Goal: Information Seeking & Learning: Find specific fact

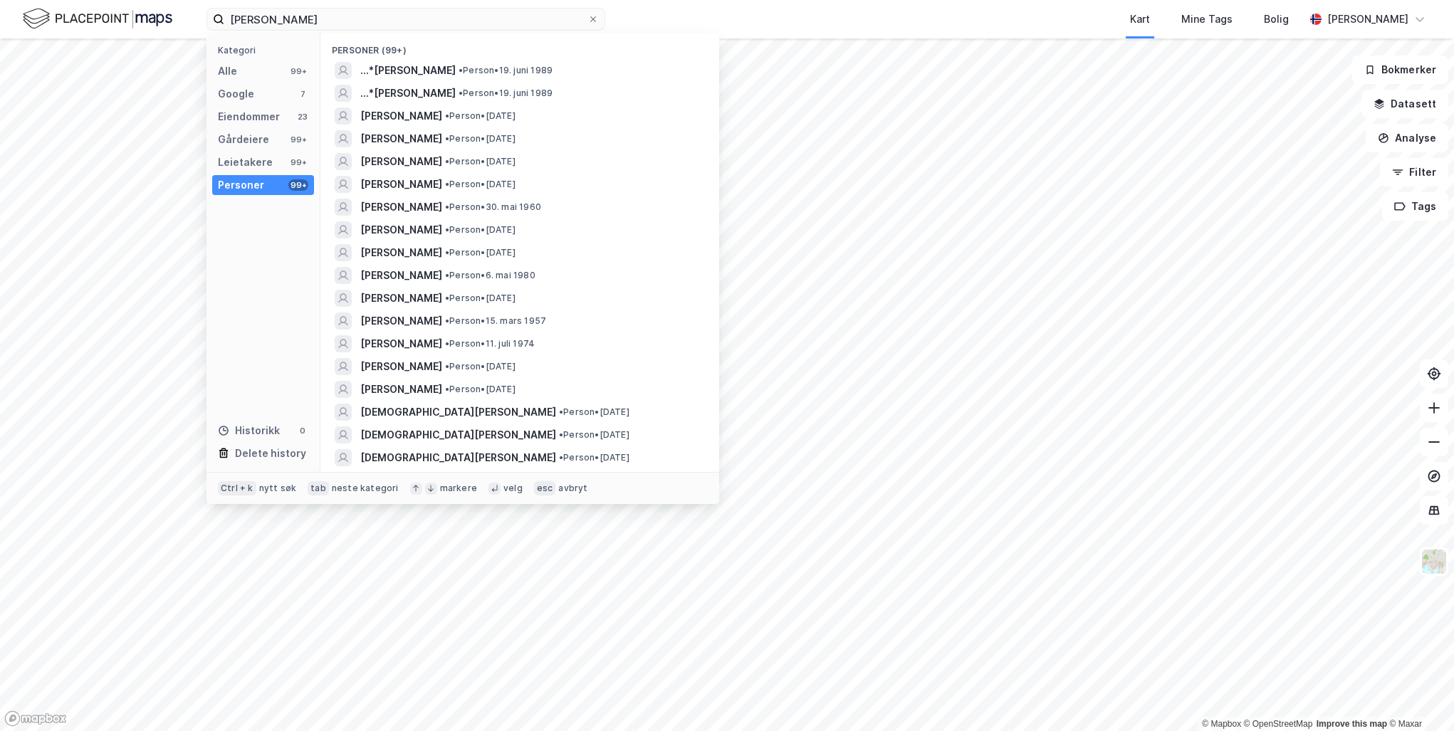
click at [332, 15] on input "[PERSON_NAME]" at bounding box center [405, 19] width 363 height 21
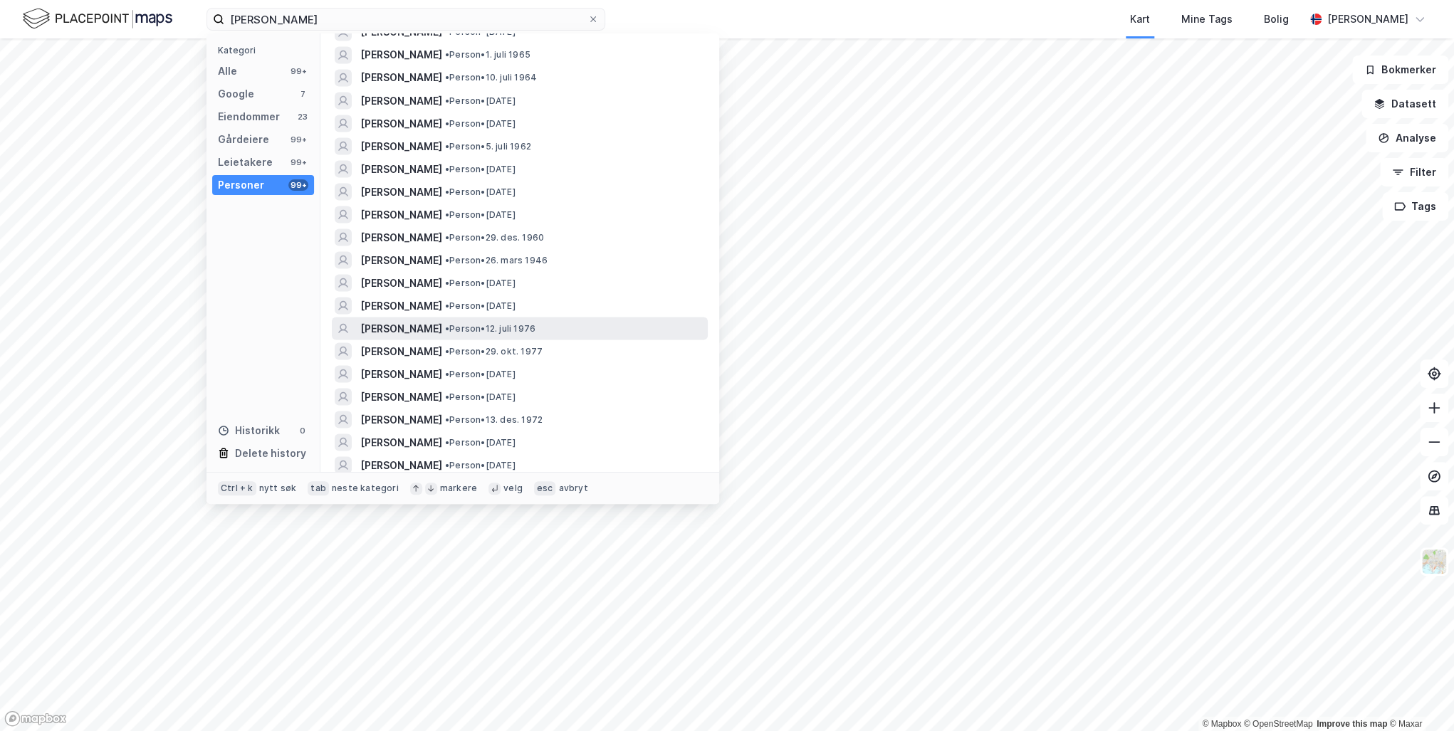
scroll to position [1822, 0]
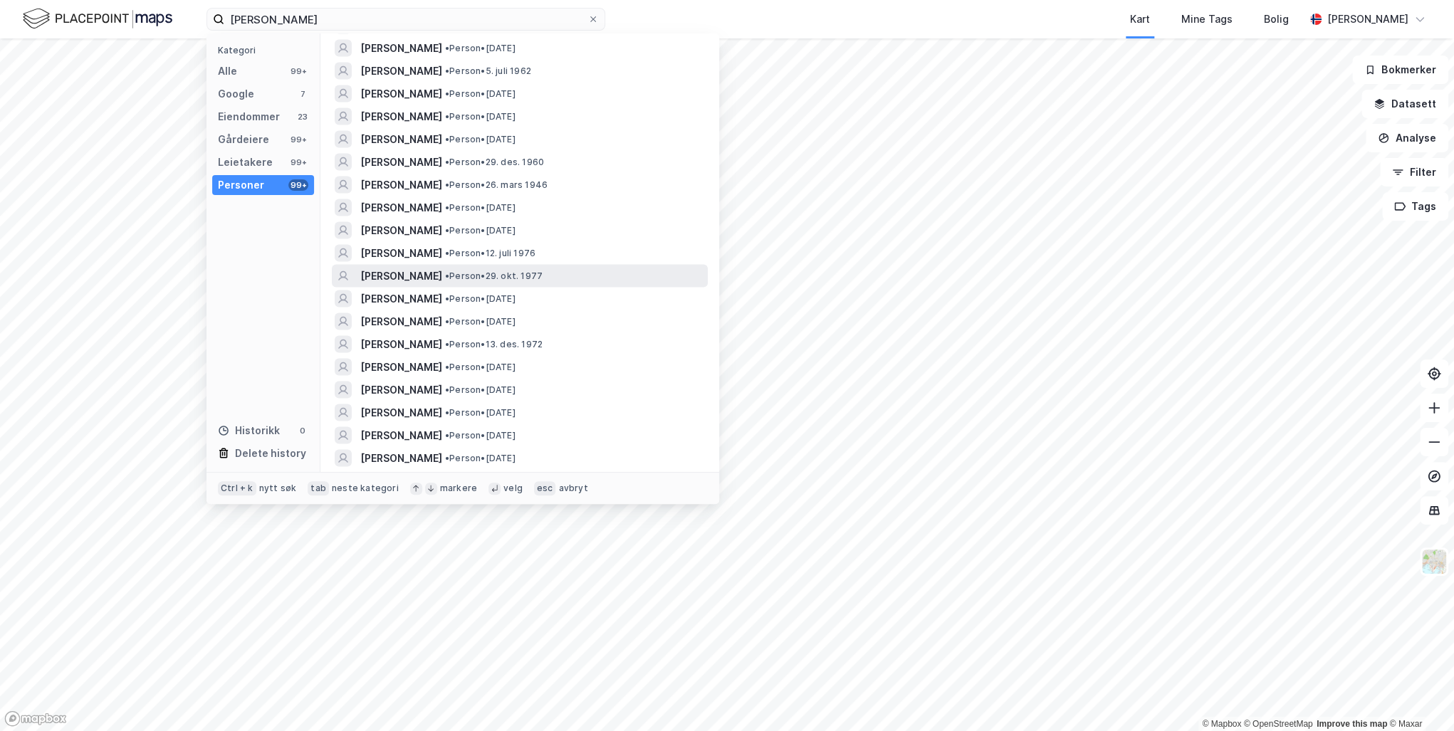
click at [442, 271] on span "[PERSON_NAME]" at bounding box center [401, 275] width 82 height 17
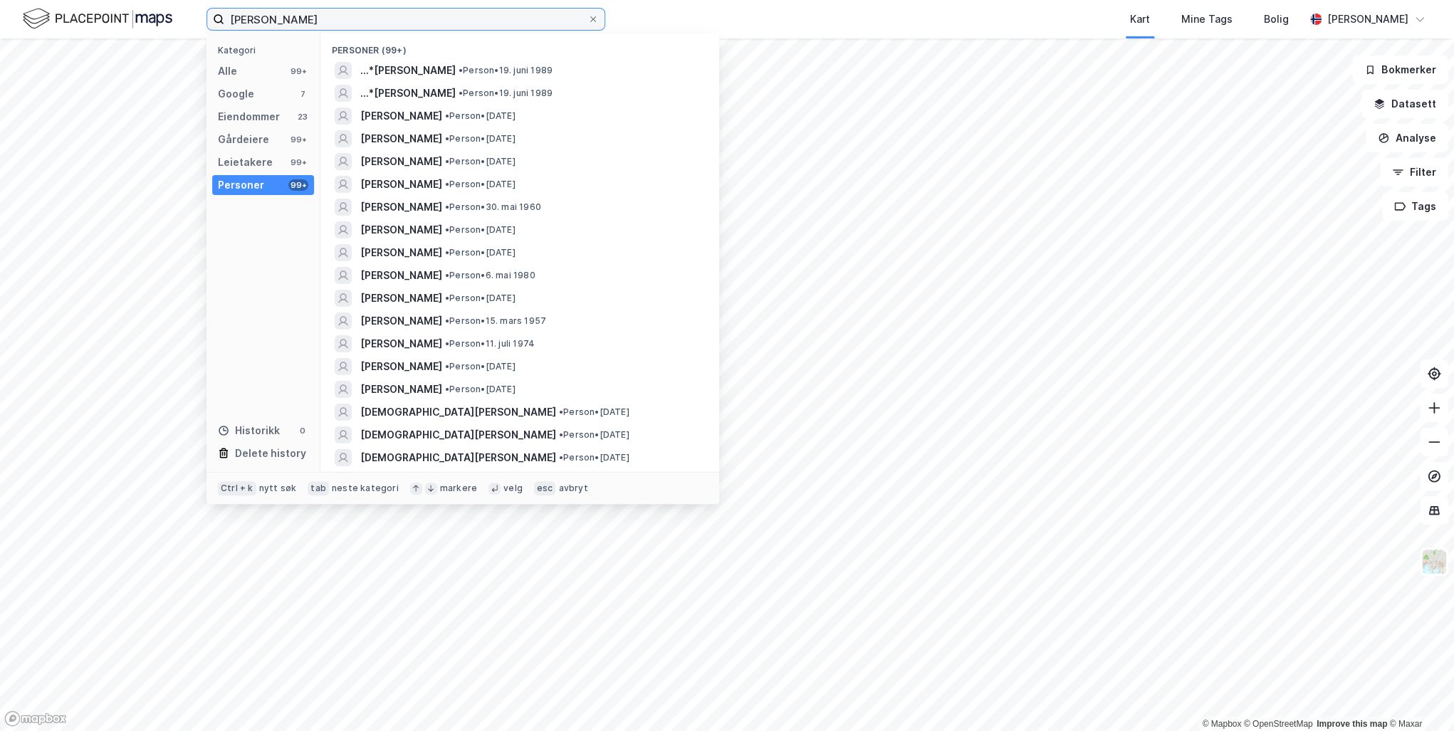
drag, startPoint x: 315, startPoint y: 19, endPoint x: 103, endPoint y: 19, distance: 212.1
click at [110, 19] on div "[PERSON_NAME] Kategori Alle 99+ Google 7 Eiendommer 23 Gårdeiere 99+ Leietakere…" at bounding box center [727, 19] width 1454 height 38
paste input "[PERSON_NAME]"
type input "[PERSON_NAME]"
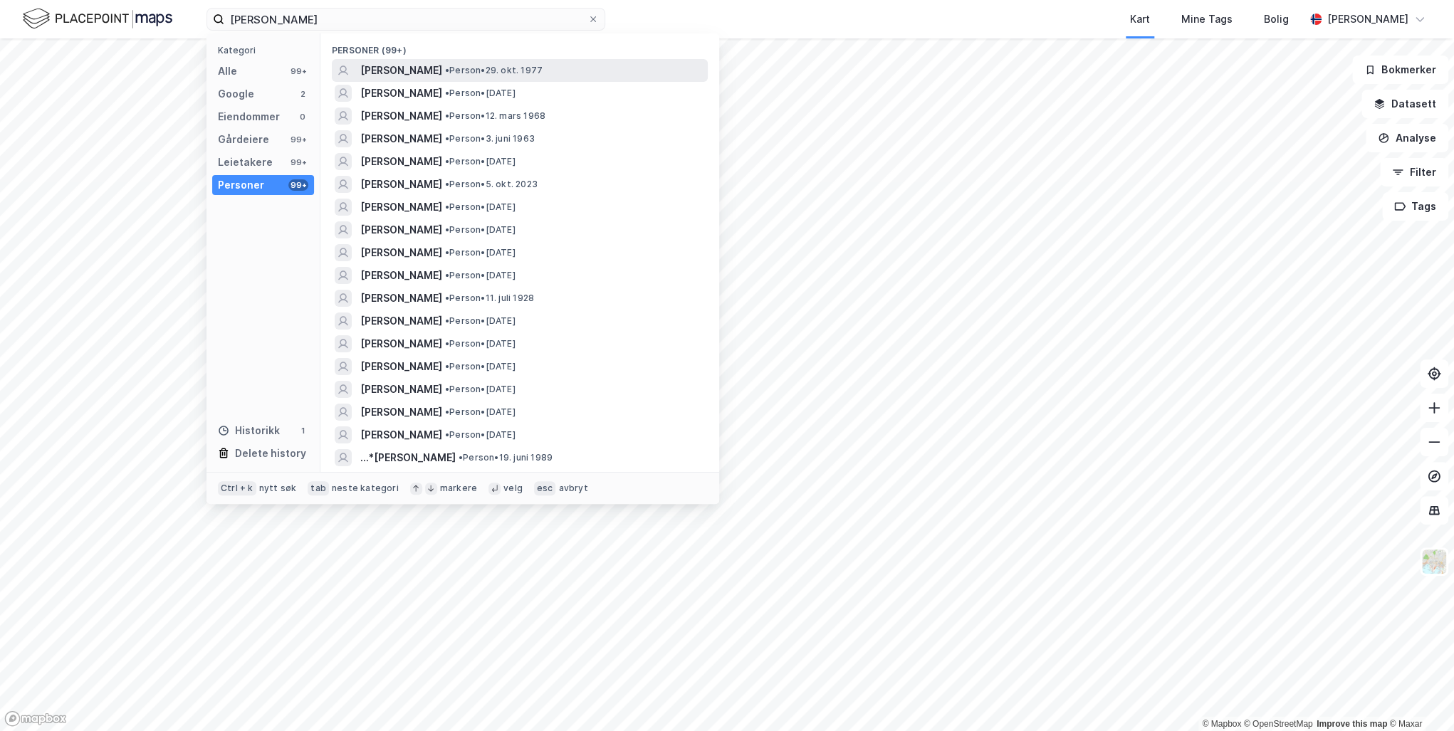
click at [442, 65] on span "[PERSON_NAME]" at bounding box center [401, 70] width 82 height 17
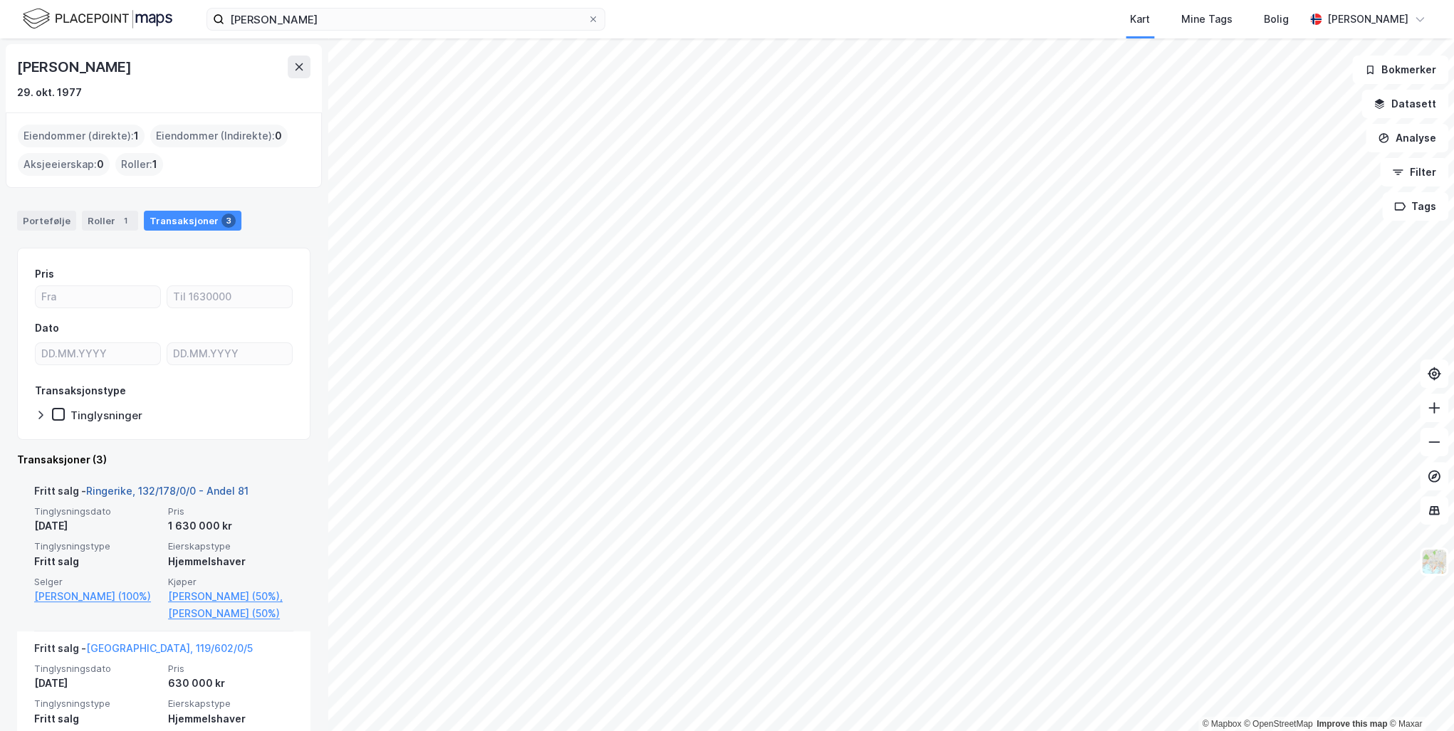
click at [146, 488] on link "Ringerike, 132/178/0/0 - Andel 81" at bounding box center [167, 491] width 162 height 12
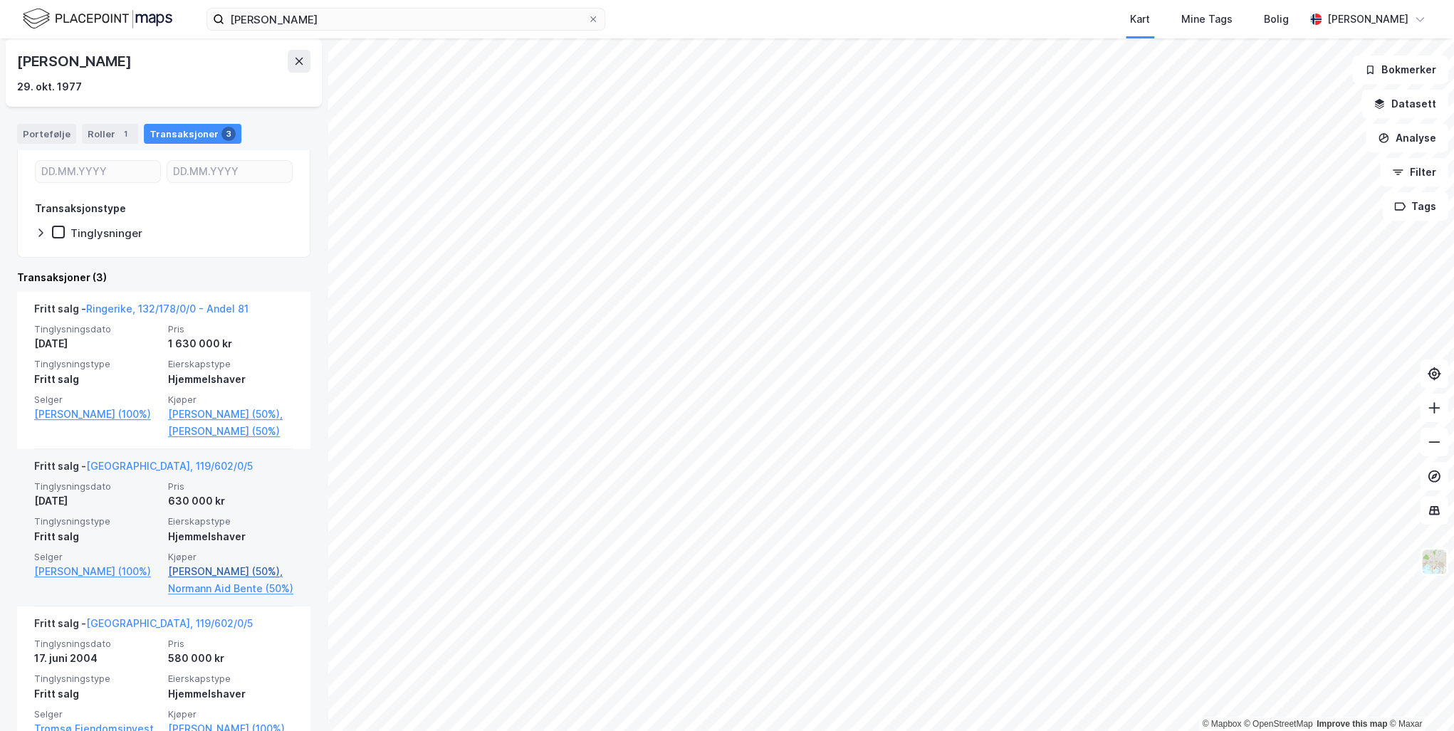
scroll to position [299, 0]
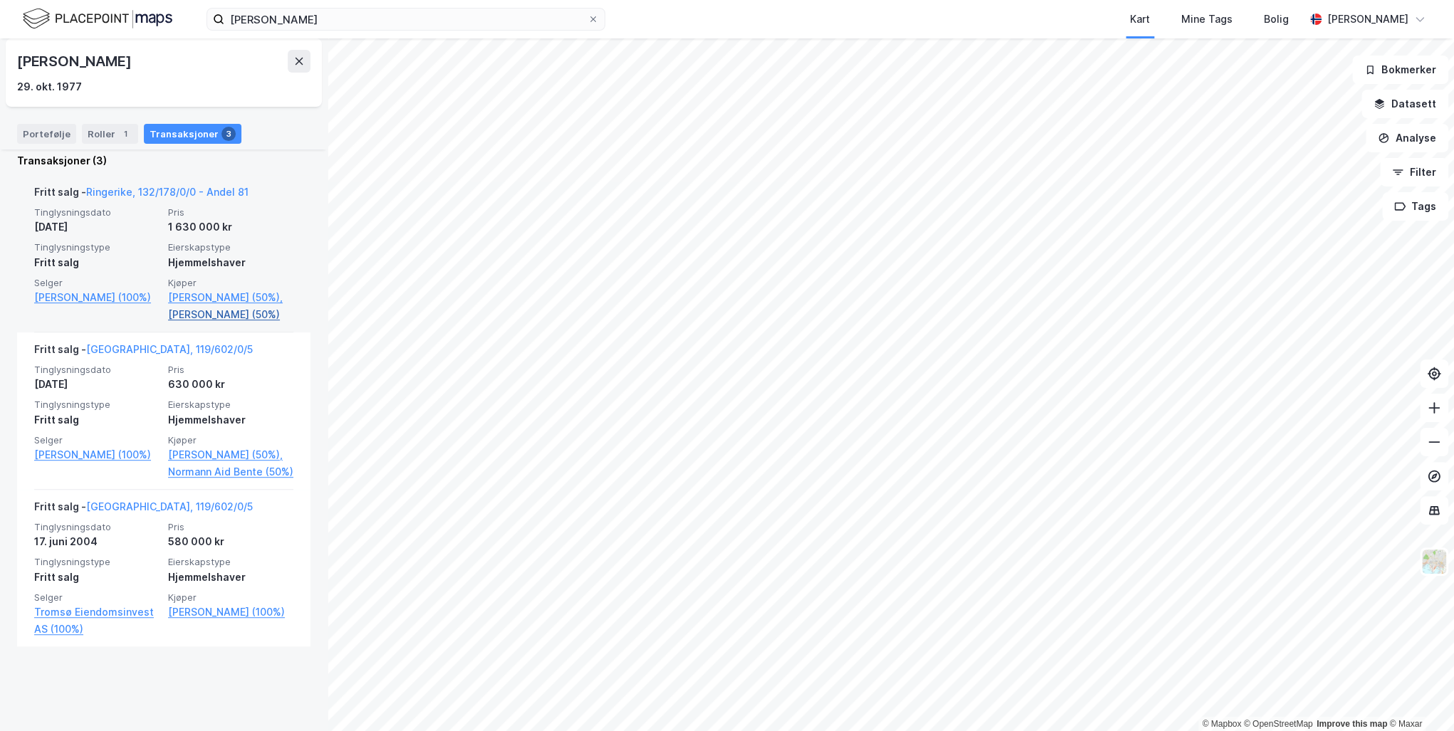
click at [216, 323] on link "[PERSON_NAME] (50%)" at bounding box center [230, 314] width 125 height 17
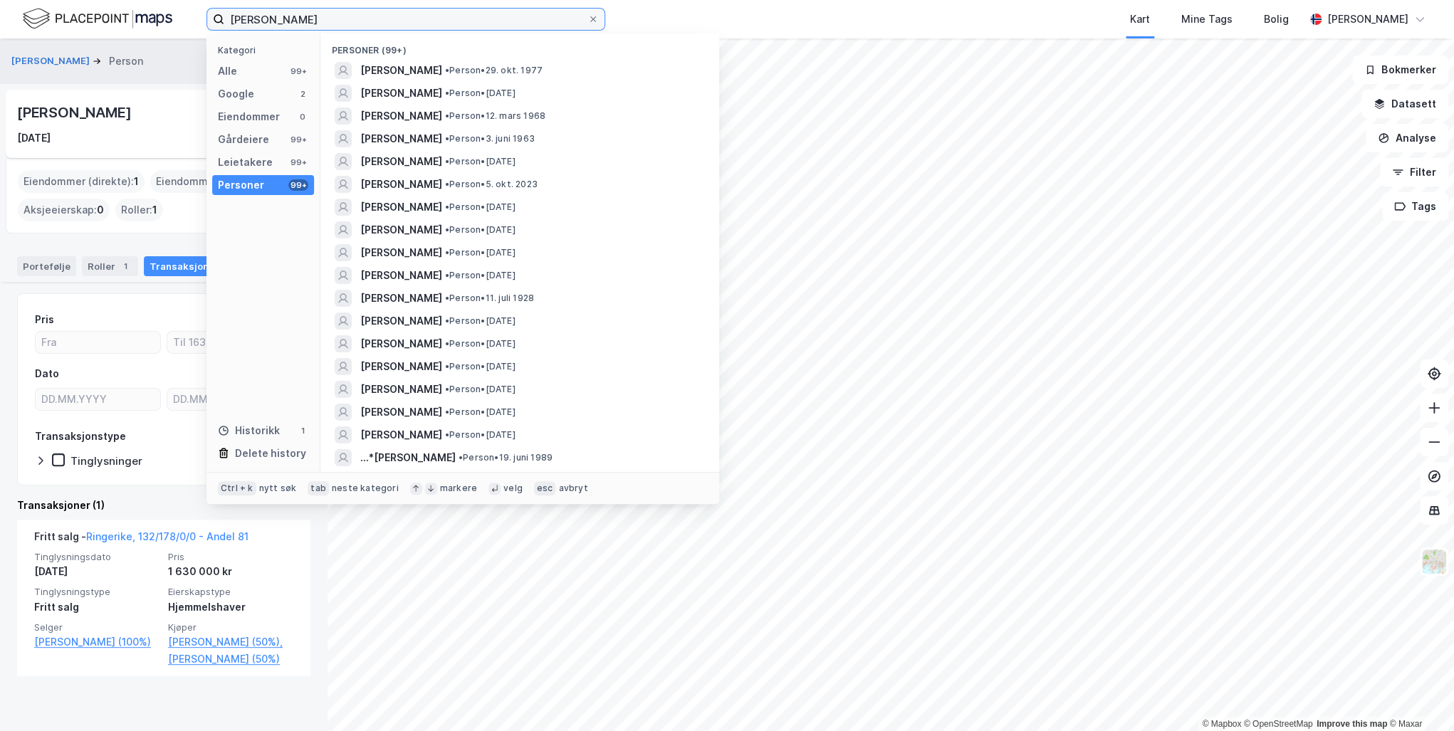
drag, startPoint x: 355, startPoint y: 18, endPoint x: 102, endPoint y: 17, distance: 252.7
click at [103, 17] on div "[PERSON_NAME] Kategori Alle 99+ Google 2 Eiendommer 0 Gårdeiere 99+ Leietakere …" at bounding box center [727, 19] width 1454 height 38
click at [870, 3] on div "Kart Mine Tags Bolig" at bounding box center [988, 19] width 631 height 38
